Goal: Information Seeking & Learning: Learn about a topic

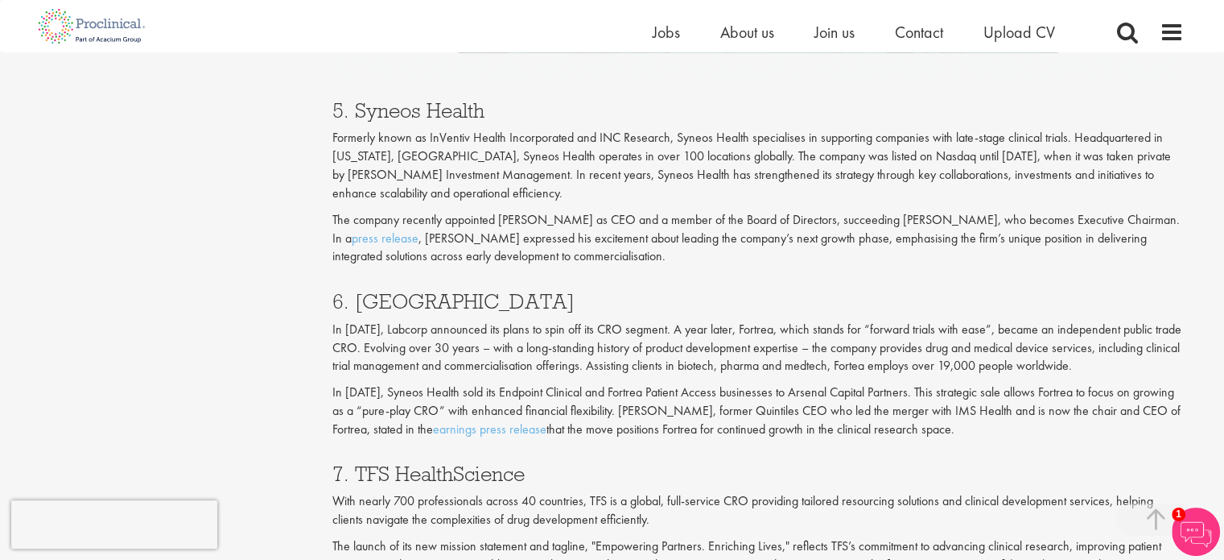
scroll to position [2765, 0]
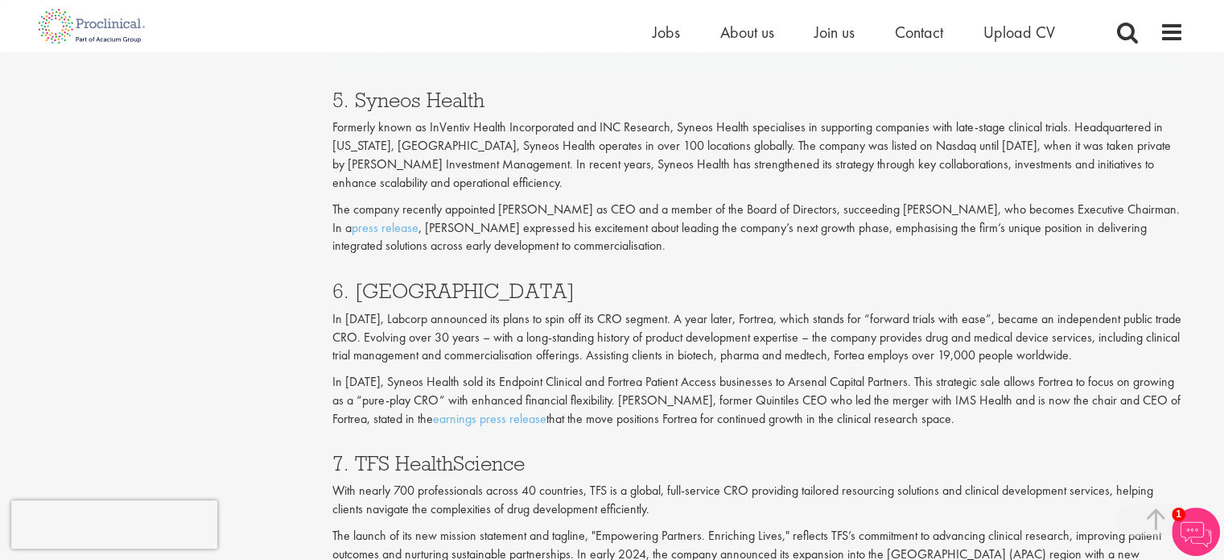
click at [766, 152] on p "Formerly known as InVentiv Health Incorporated and INC Research, Syneos Health …" at bounding box center [758, 154] width 852 height 73
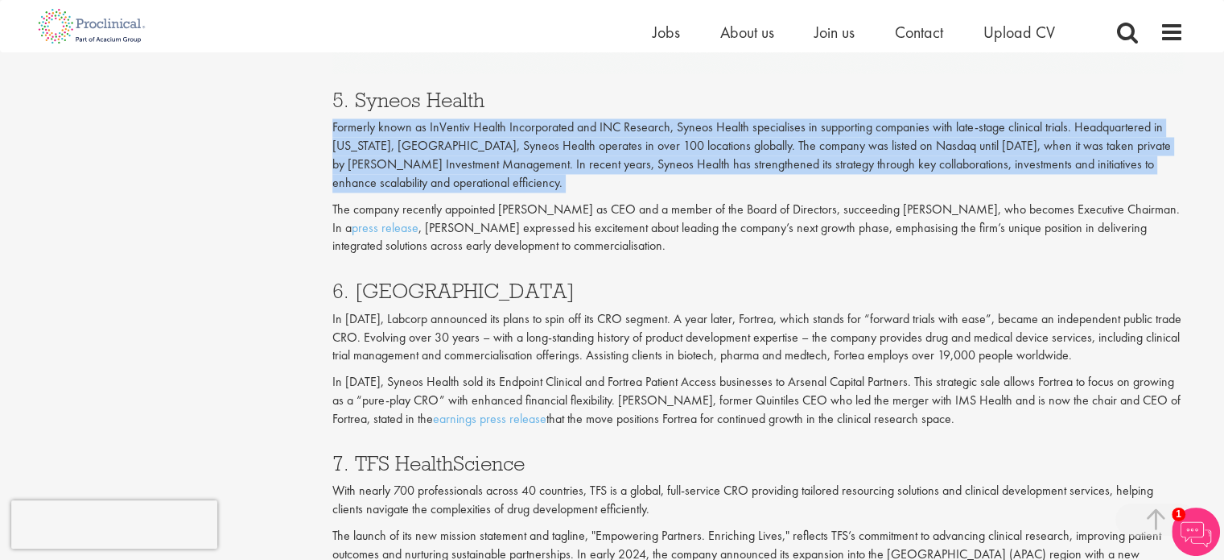
click at [766, 152] on p "Formerly known as InVentiv Health Incorporated and INC Research, Syneos Health …" at bounding box center [758, 154] width 852 height 73
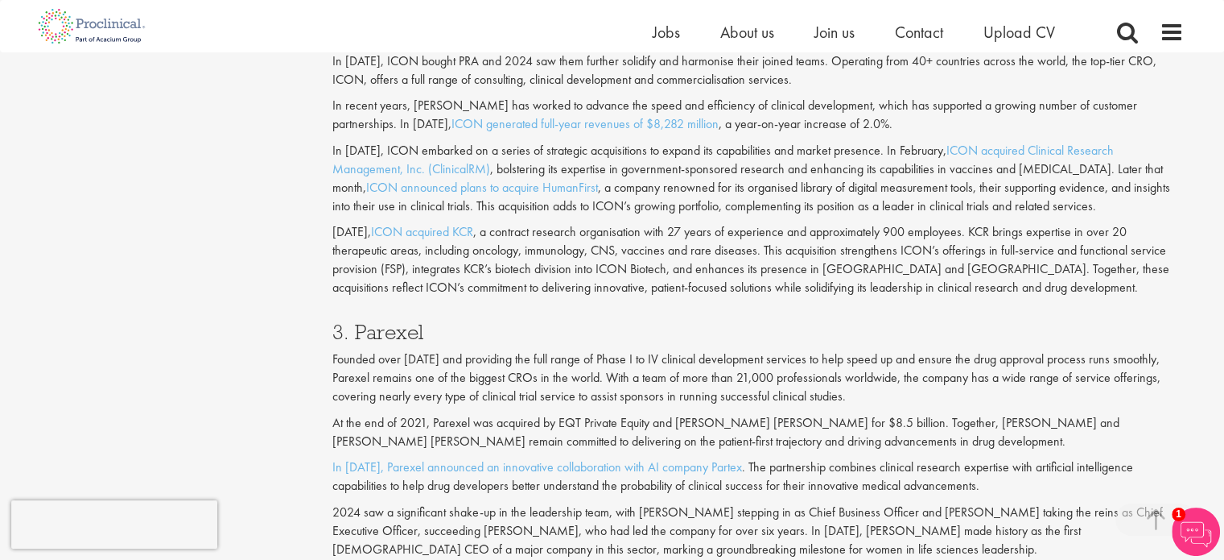
scroll to position [1654, 0]
